Goal: Transaction & Acquisition: Book appointment/travel/reservation

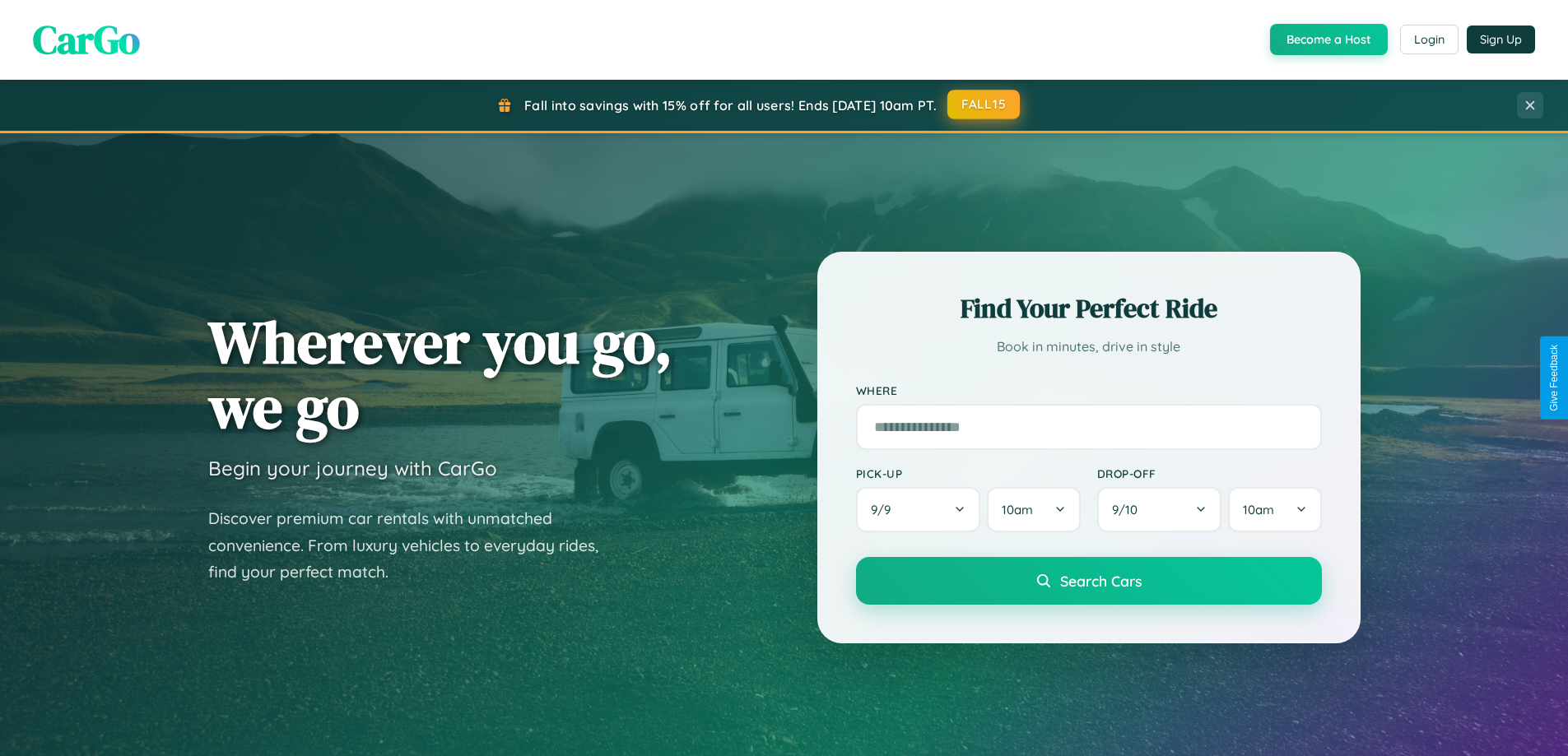
click at [985, 105] on button "FALL15" at bounding box center [983, 105] width 72 height 30
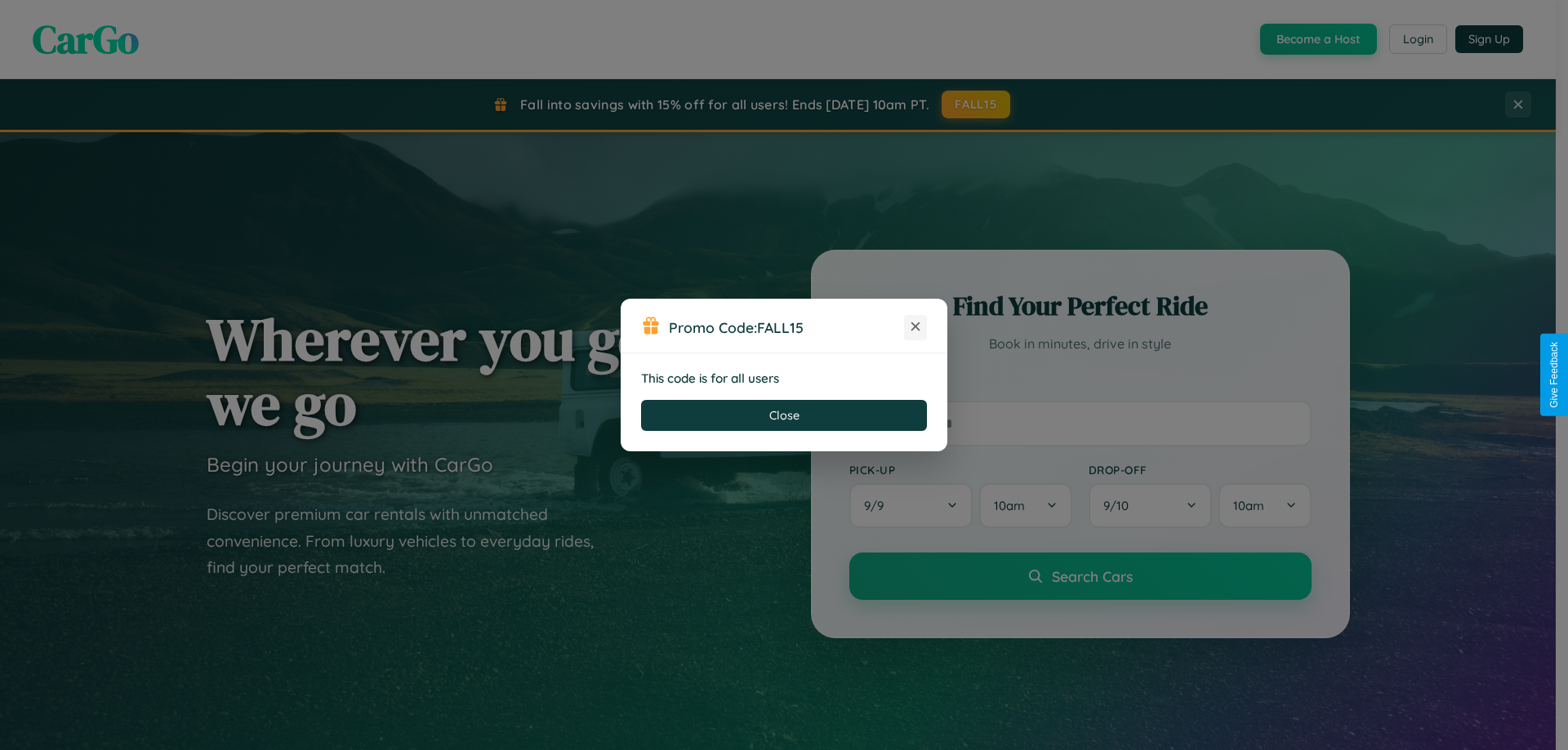
click at [916, 327] on icon at bounding box center [916, 327] width 16 height 16
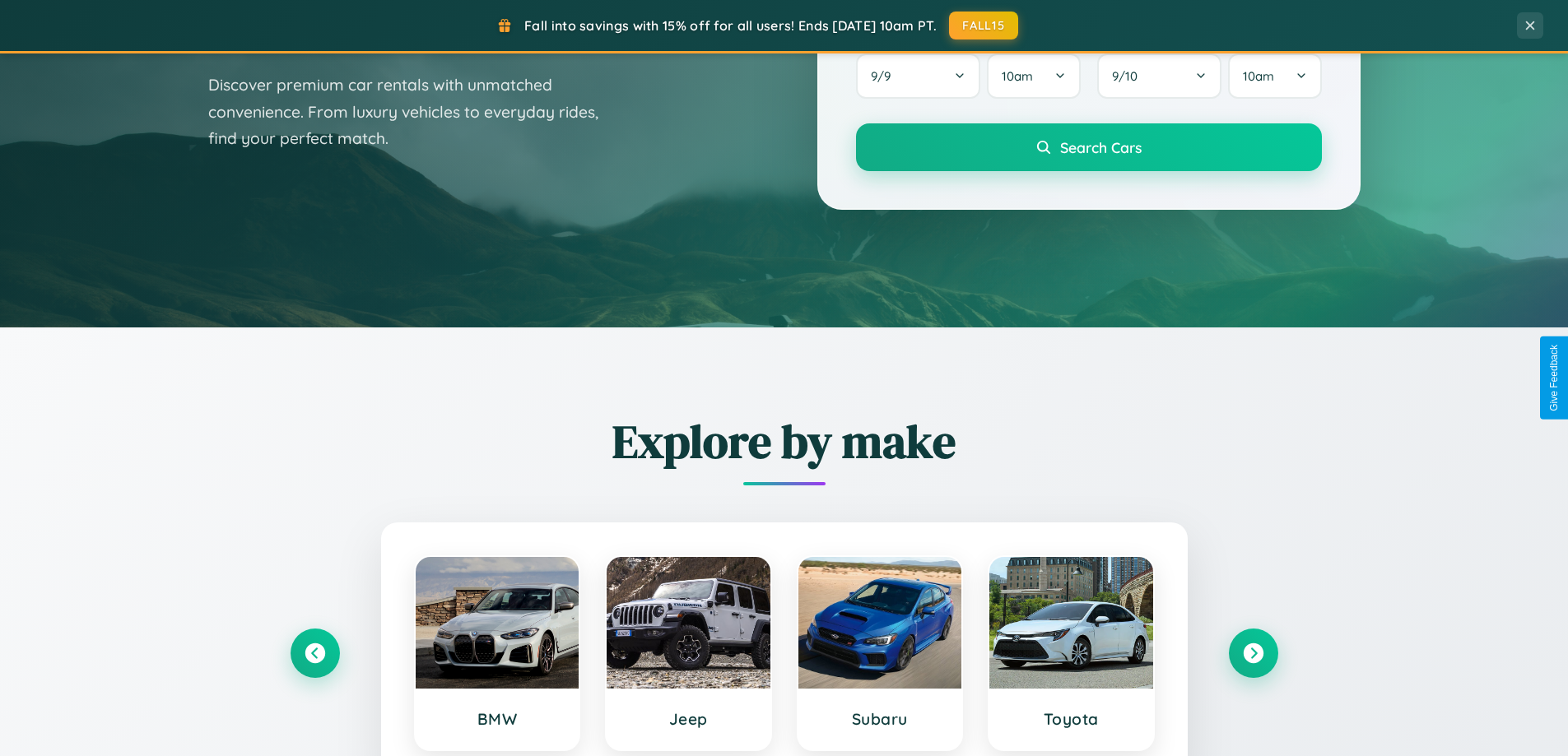
scroll to position [1132, 0]
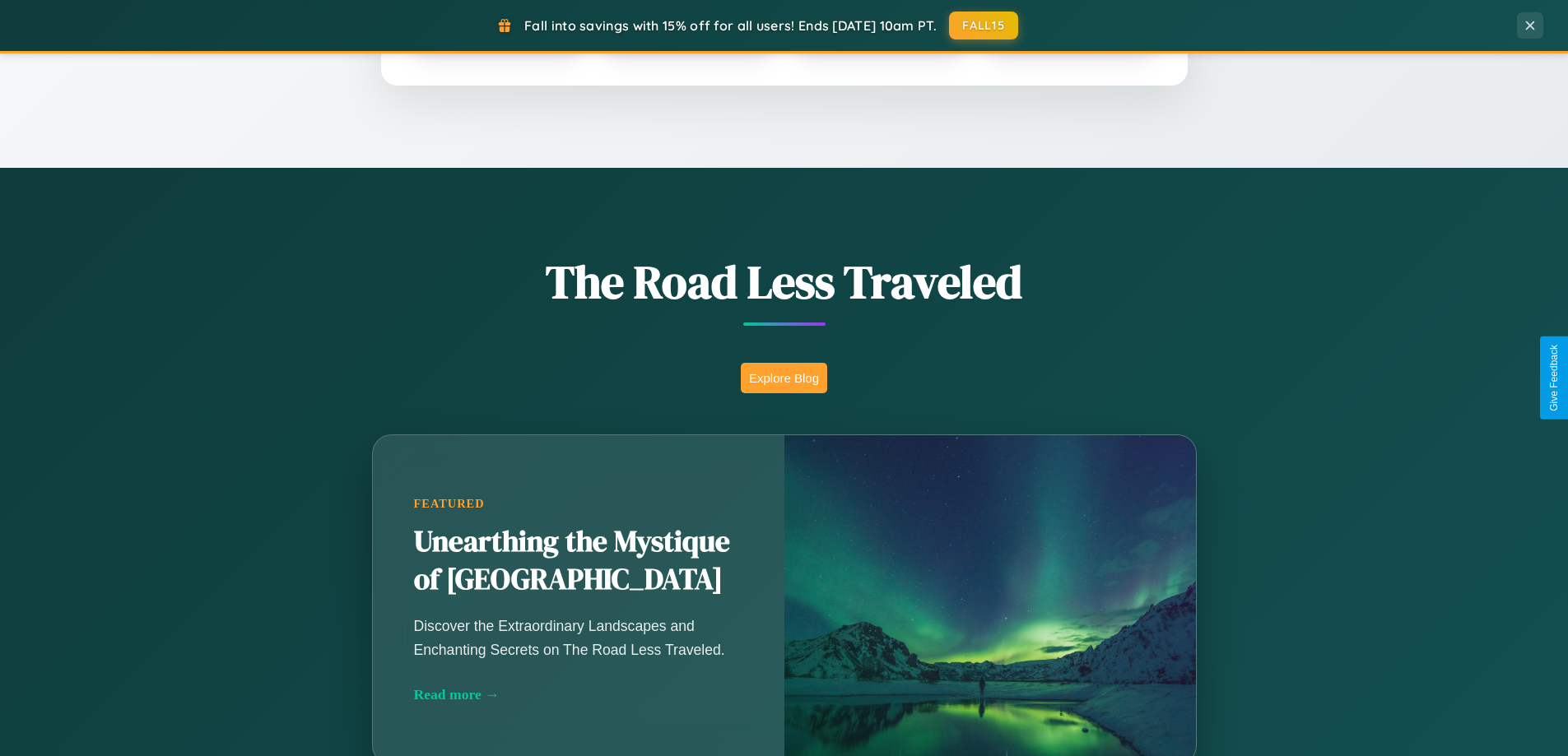
click at [784, 378] on button "Explore Blog" at bounding box center [784, 378] width 86 height 31
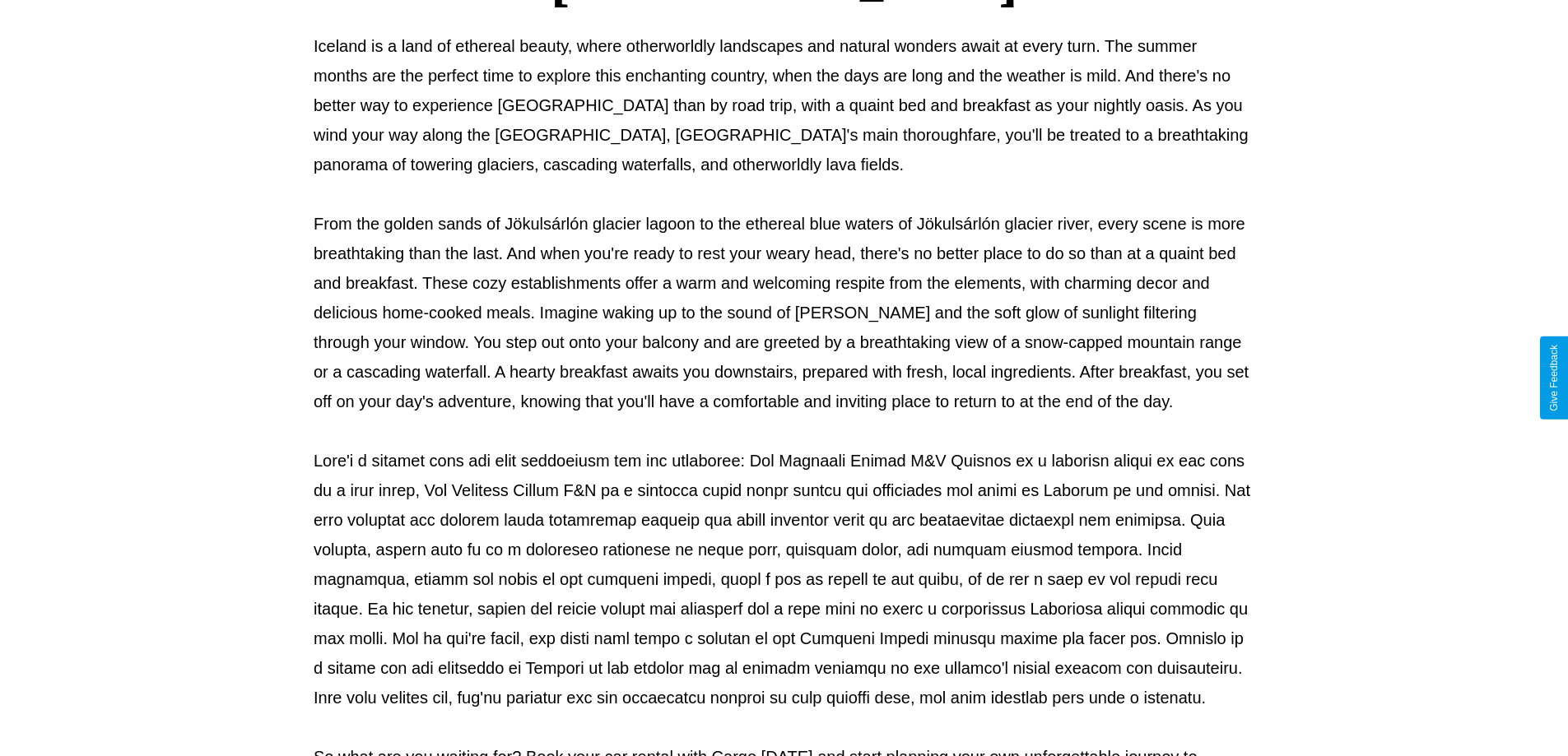
scroll to position [533, 0]
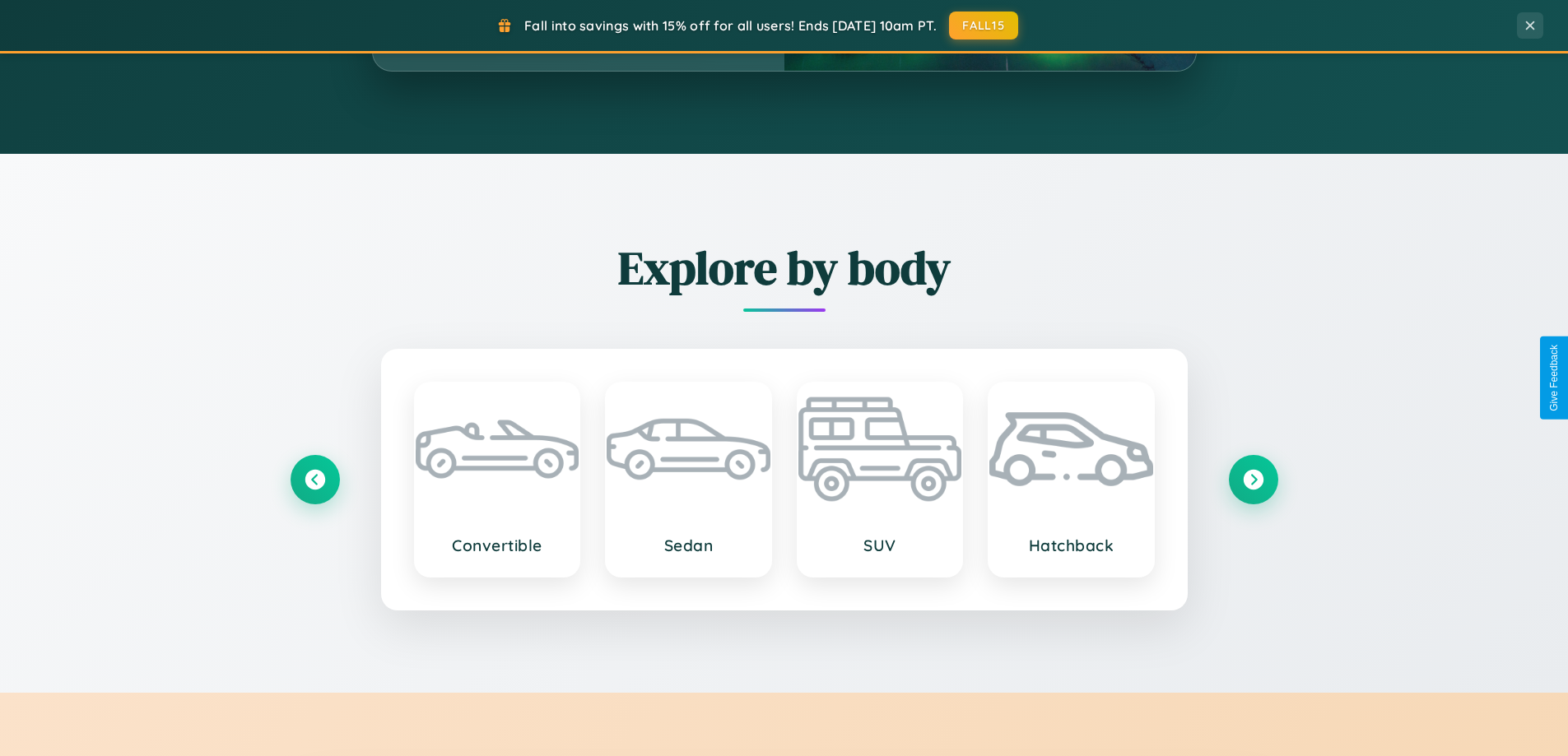
scroll to position [2644, 0]
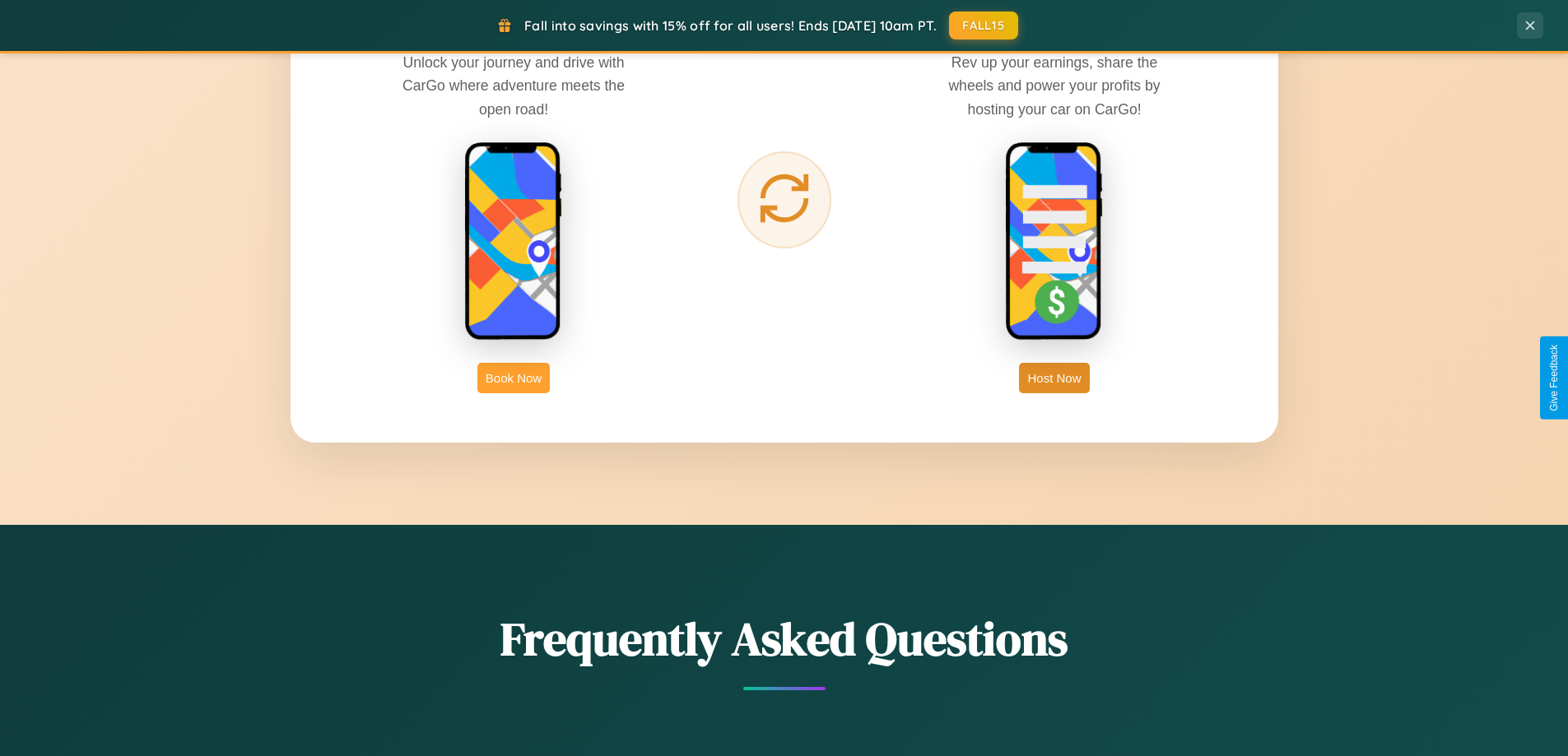
click at [513, 378] on button "Book Now" at bounding box center [513, 378] width 72 height 31
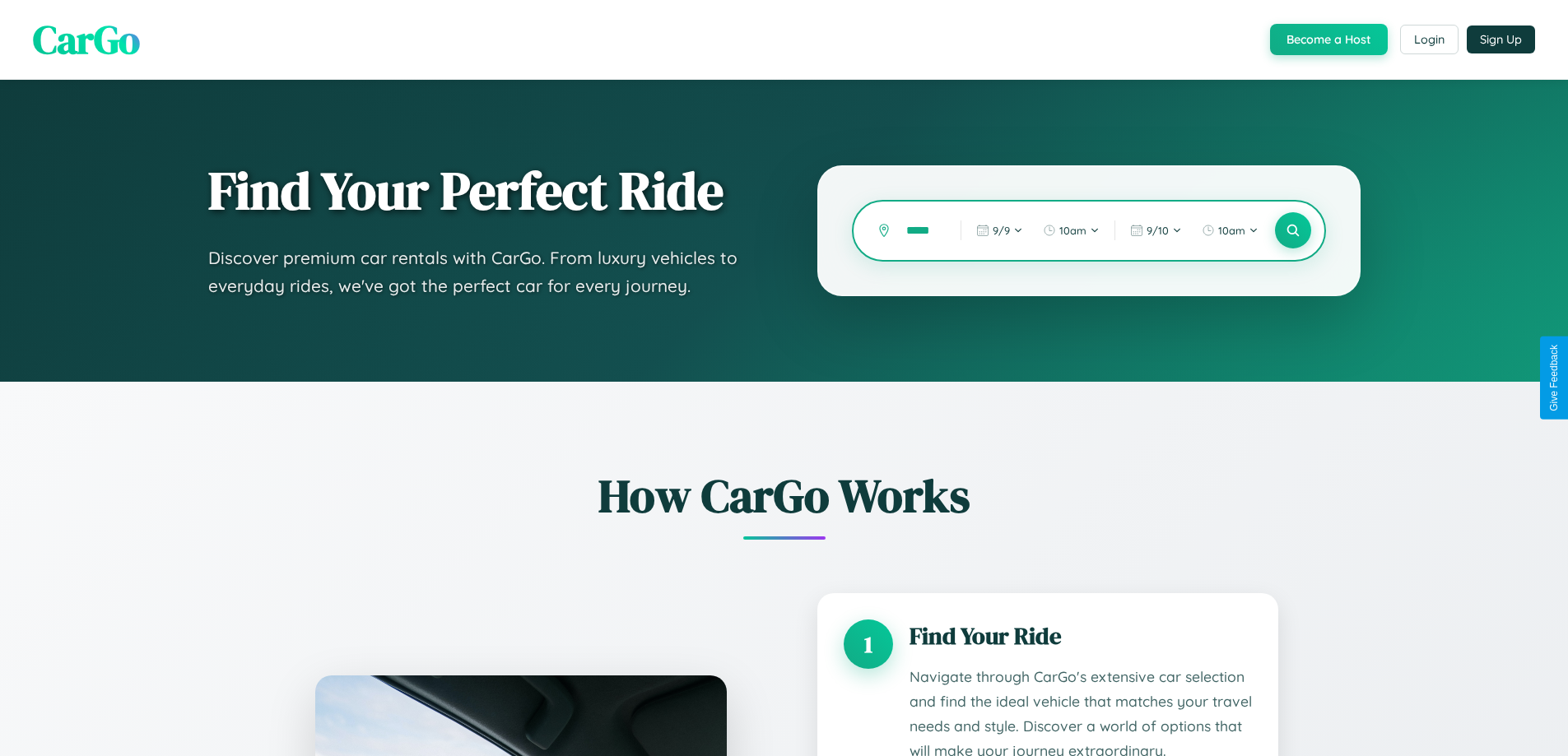
type input "******"
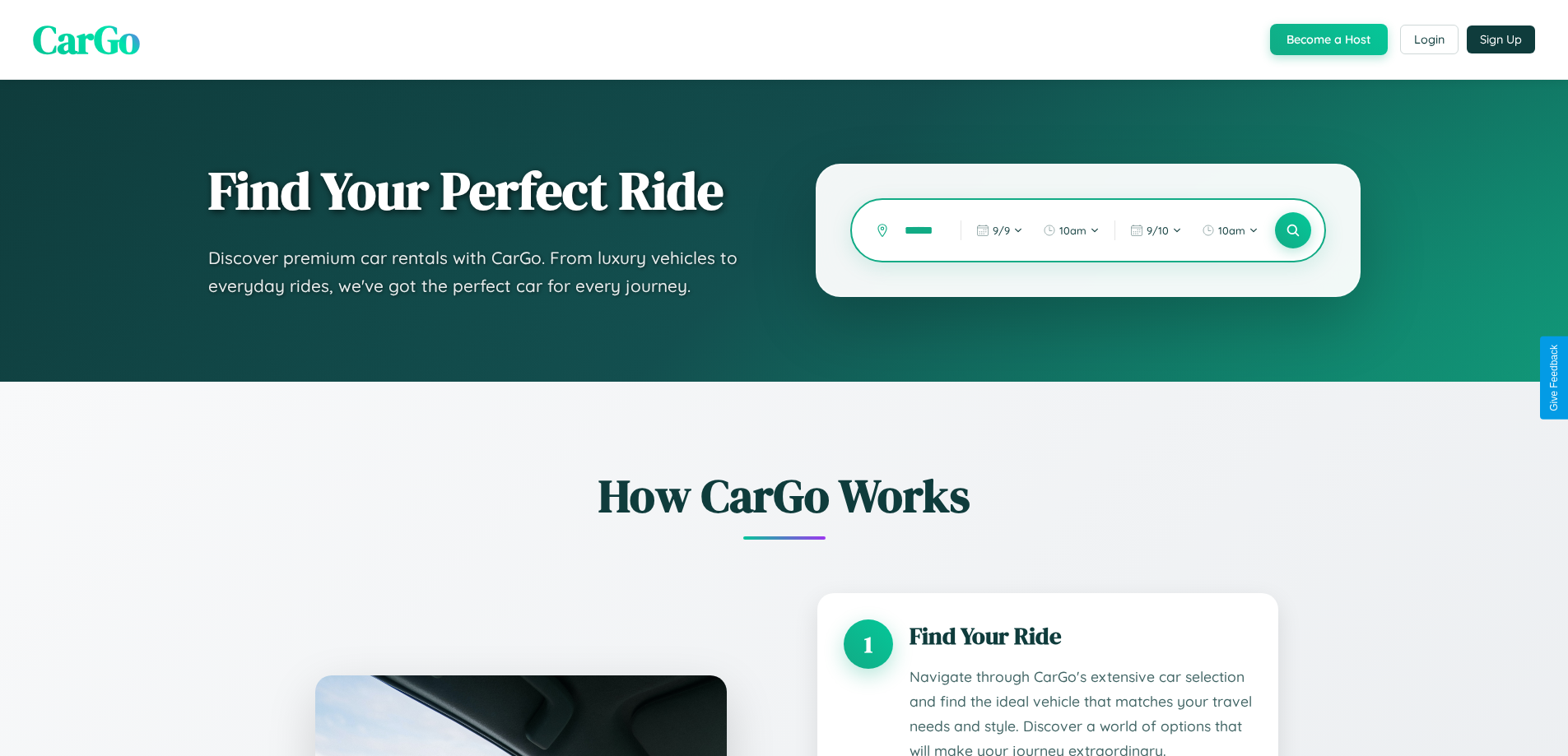
scroll to position [0, 9]
